Goal: Use online tool/utility: Utilize a website feature to perform a specific function

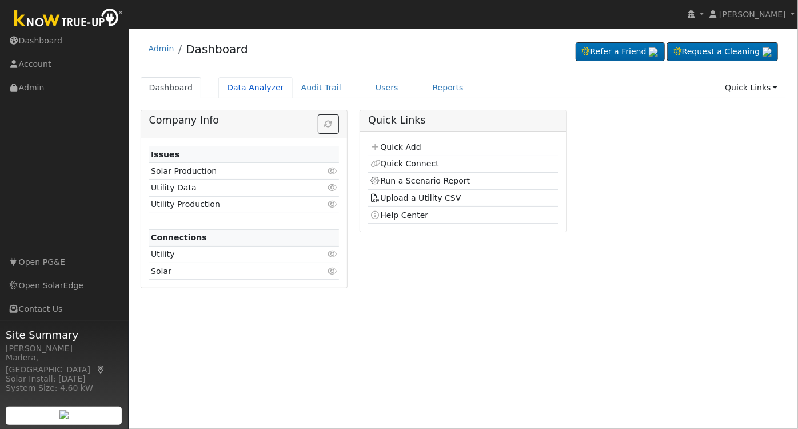
click at [241, 84] on link "Data Analyzer" at bounding box center [255, 87] width 74 height 21
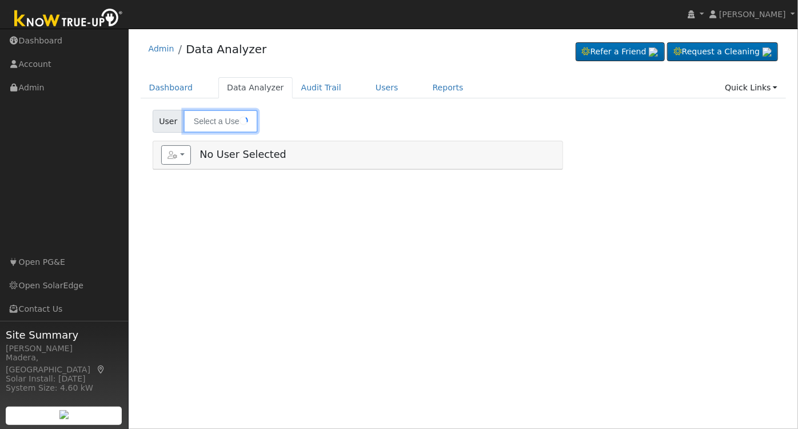
click at [235, 118] on input "text" at bounding box center [221, 121] width 74 height 23
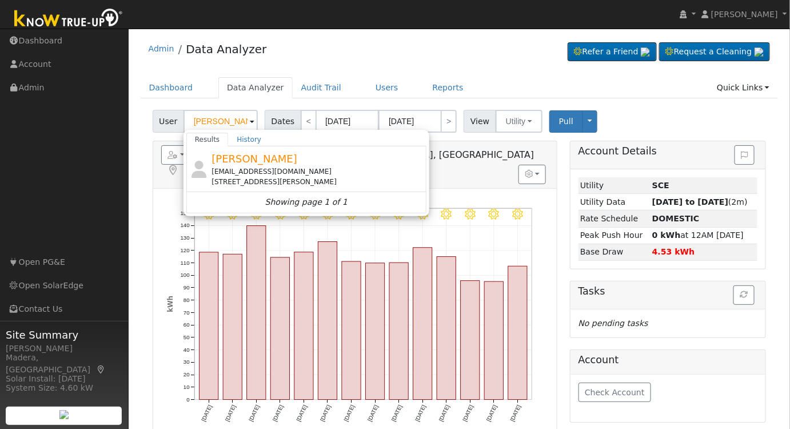
click at [285, 165] on div "[PERSON_NAME] [EMAIL_ADDRESS][DOMAIN_NAME] [STREET_ADDRESS][PERSON_NAME]" at bounding box center [318, 169] width 212 height 36
type input "[PERSON_NAME]"
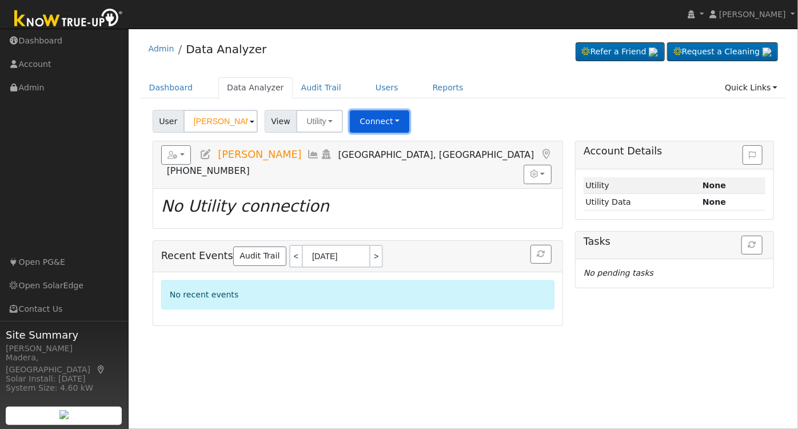
click at [373, 121] on button "Connect" at bounding box center [379, 121] width 59 height 22
click at [412, 144] on link "Select a Provider" at bounding box center [395, 146] width 89 height 16
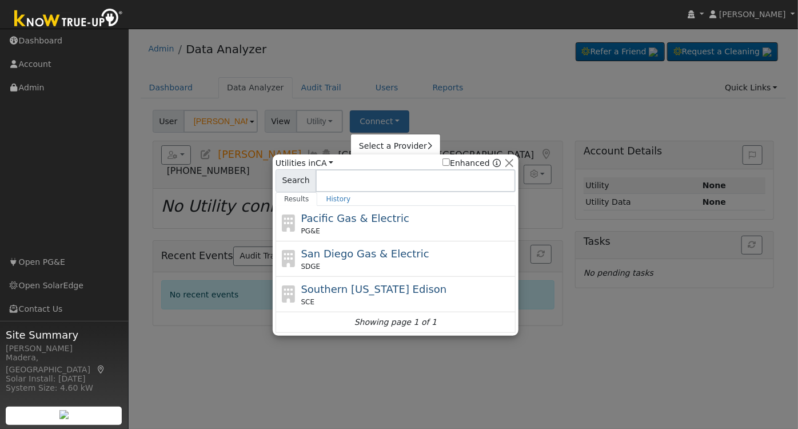
click at [349, 226] on div "PG&E" at bounding box center [407, 231] width 212 height 10
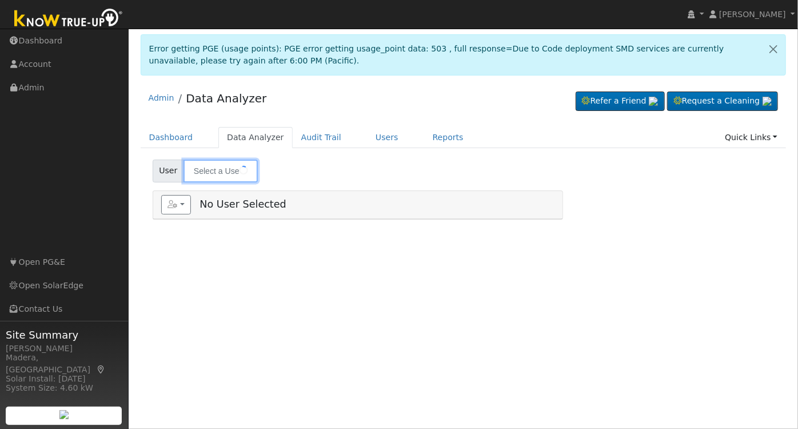
type input "[PERSON_NAME]"
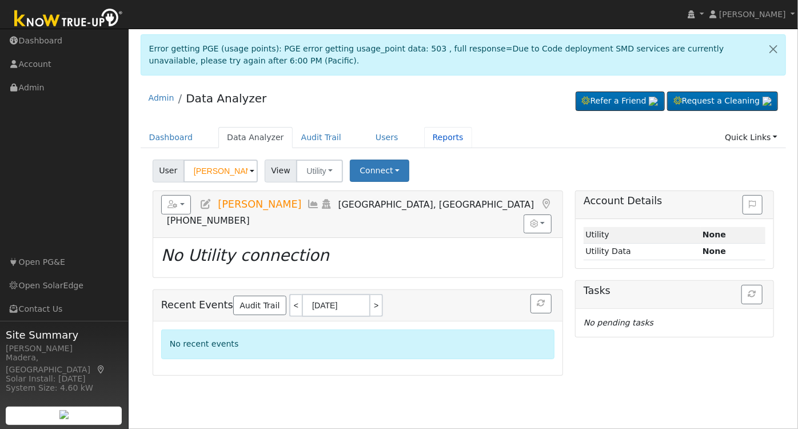
click at [433, 146] on link "Reports" at bounding box center [448, 137] width 48 height 21
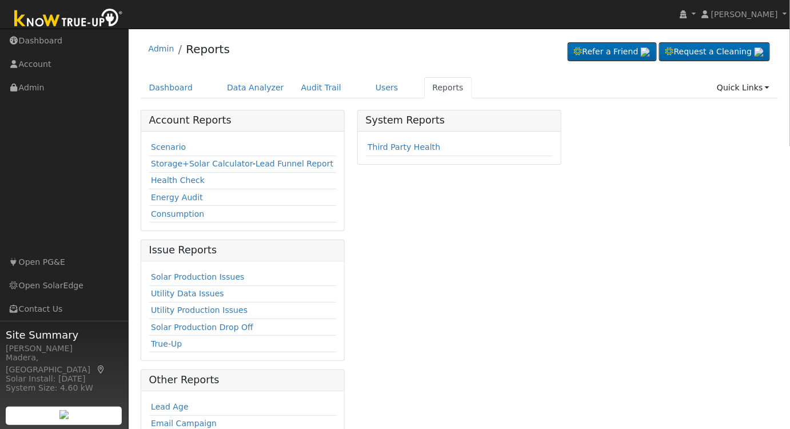
click at [166, 149] on link "Scenario" at bounding box center [168, 146] width 35 height 9
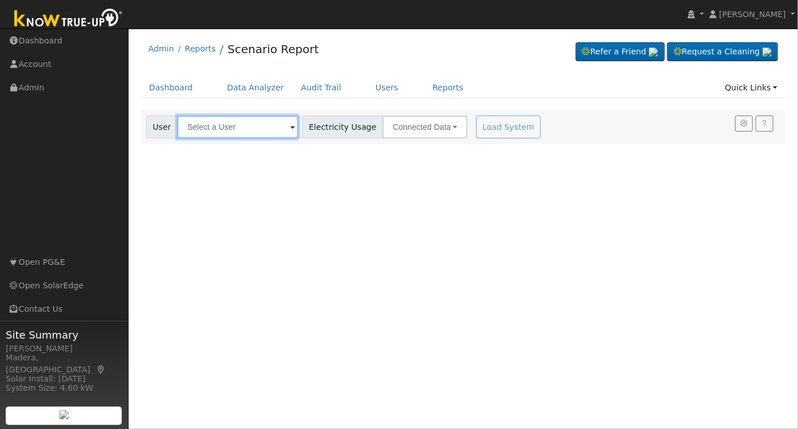
click at [257, 127] on input "text" at bounding box center [237, 126] width 121 height 23
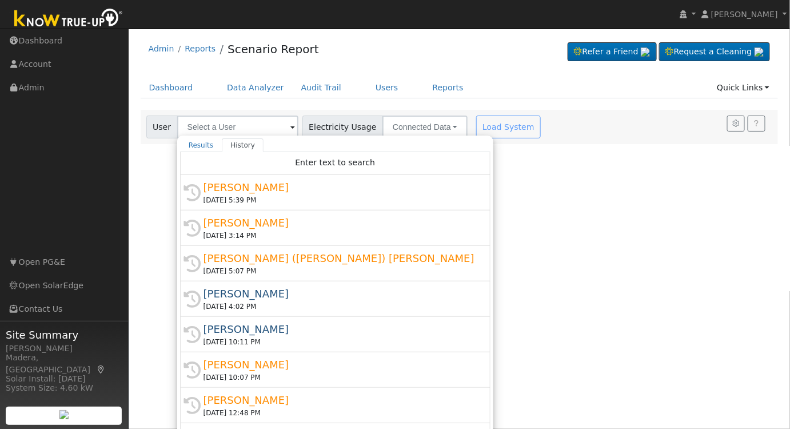
click at [265, 186] on div "[PERSON_NAME]" at bounding box center [341, 187] width 274 height 15
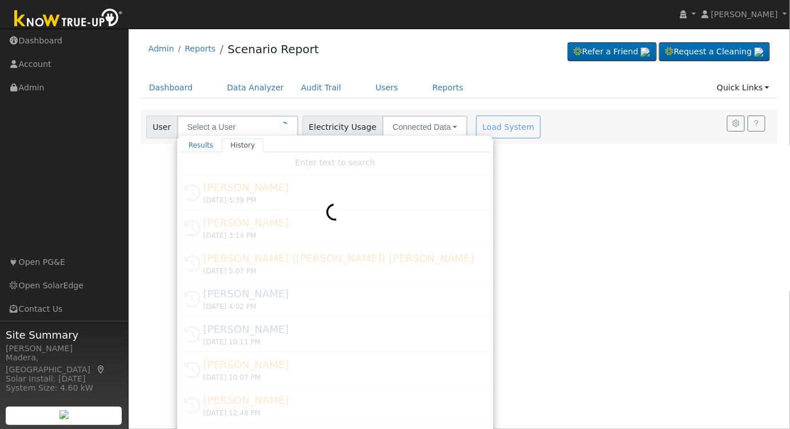
type input "[PERSON_NAME]"
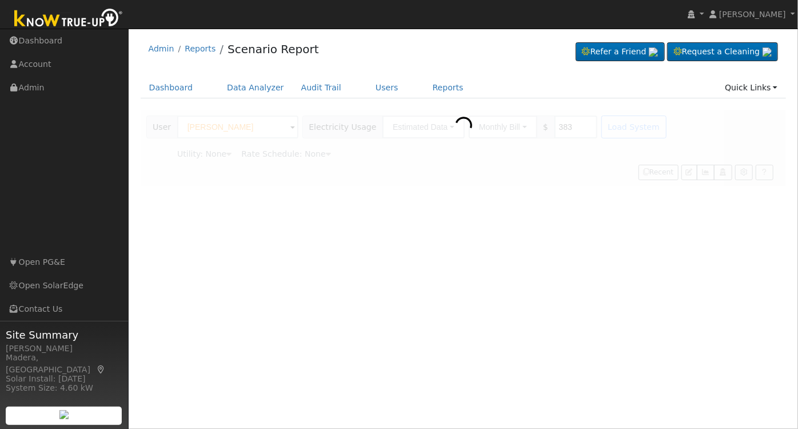
type input "Pacific Gas & Electric"
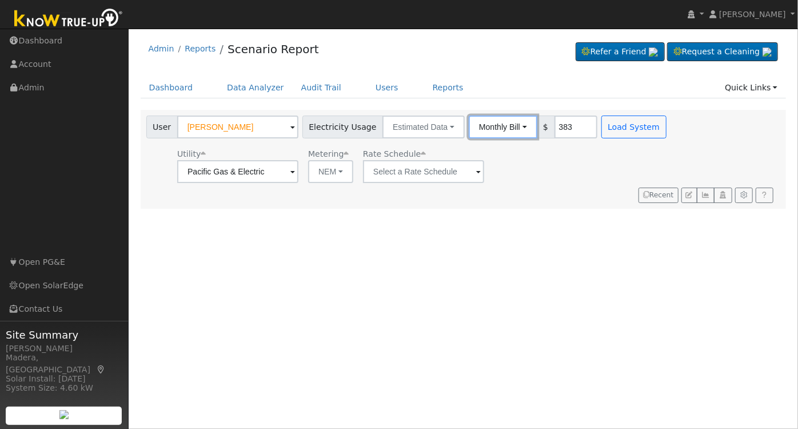
click at [502, 125] on button "Monthly Bill" at bounding box center [503, 126] width 69 height 23
click at [471, 154] on link "Annual Consumption" at bounding box center [488, 152] width 100 height 16
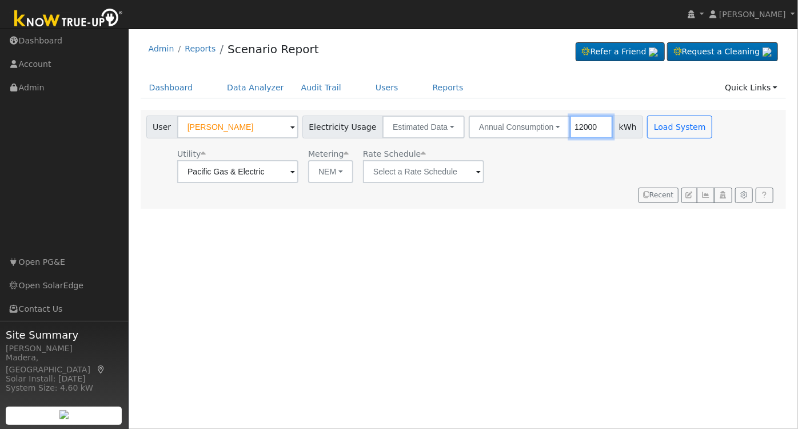
type input "12000"
click at [298, 169] on input "text" at bounding box center [237, 171] width 121 height 23
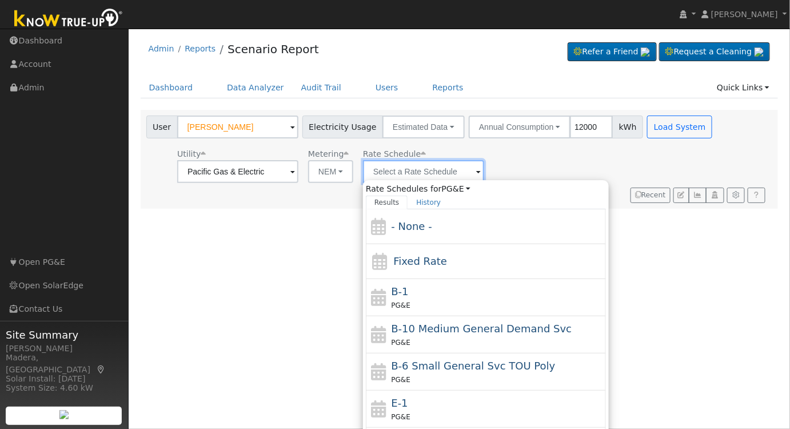
scroll to position [124, 0]
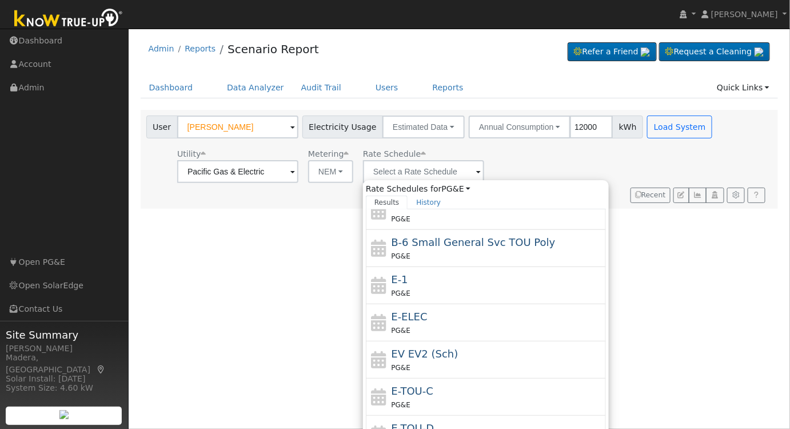
click at [431, 423] on div "E-TOU-D PG&E" at bounding box center [498, 433] width 212 height 27
type input "E-TOU-D"
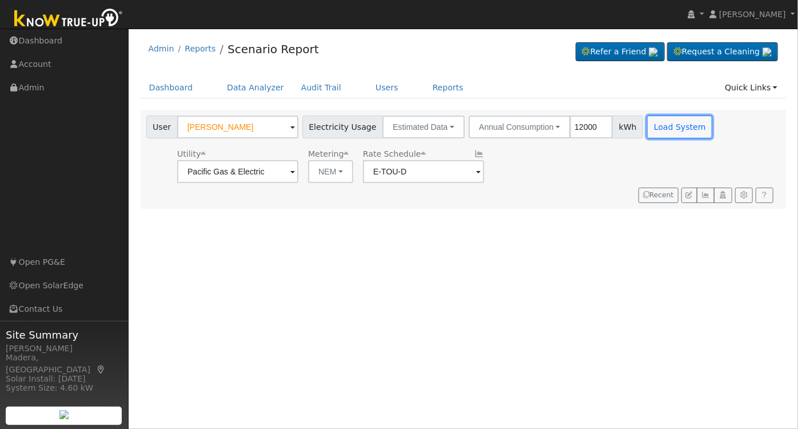
click at [656, 125] on button "Load System" at bounding box center [679, 126] width 65 height 23
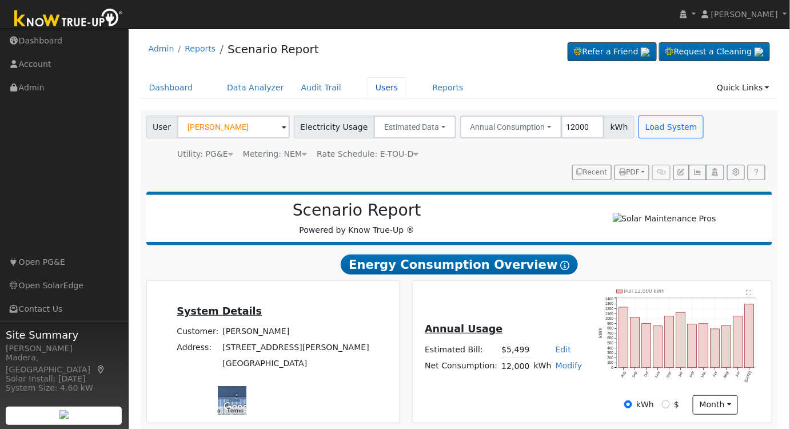
drag, startPoint x: 425, startPoint y: 87, endPoint x: 364, endPoint y: 89, distance: 61.2
drag, startPoint x: 364, startPoint y: 89, endPoint x: 376, endPoint y: 67, distance: 24.0
click at [376, 67] on div "Admin Reports Scenario Report Refer a Friend Request a Cleaning" at bounding box center [460, 51] width 638 height 35
click at [367, 92] on link "Users" at bounding box center [387, 87] width 40 height 21
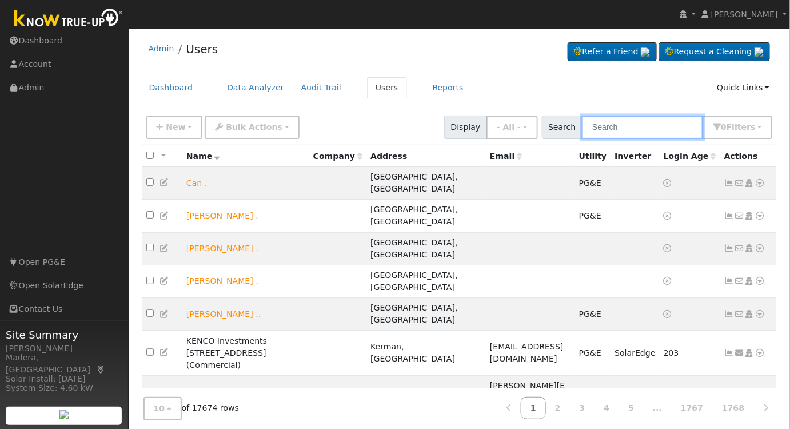
click at [623, 130] on input "text" at bounding box center [642, 126] width 121 height 23
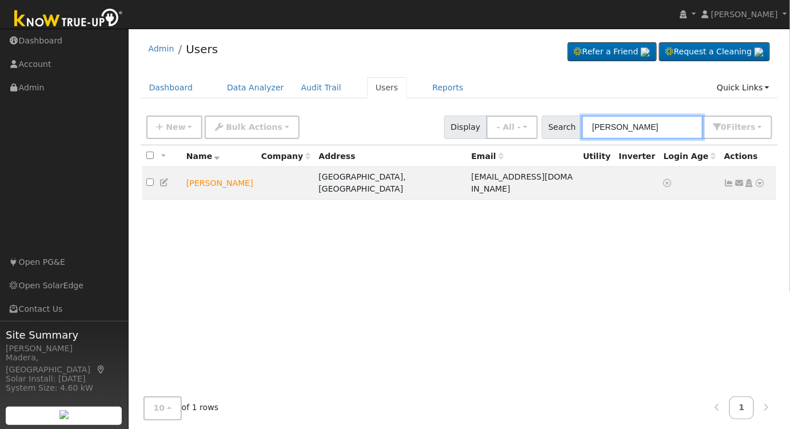
type input "von moua"
click at [747, 179] on icon at bounding box center [749, 183] width 10 height 8
